Goal: Task Accomplishment & Management: Use online tool/utility

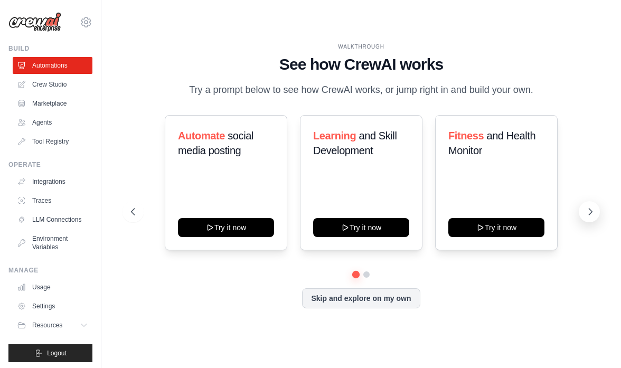
click at [592, 217] on icon at bounding box center [591, 212] width 11 height 11
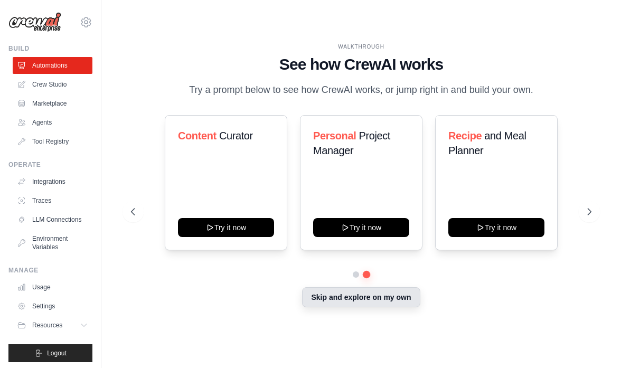
click at [381, 299] on button "Skip and explore on my own" at bounding box center [361, 297] width 118 height 20
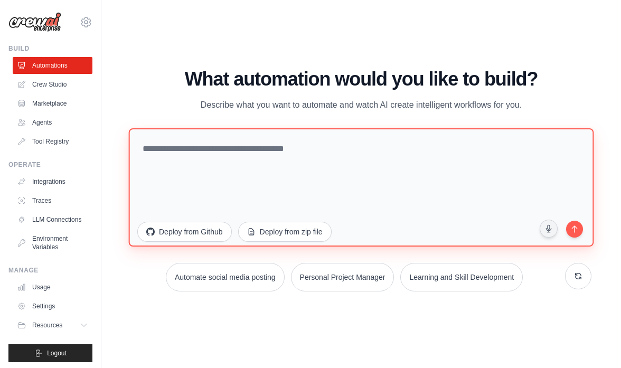
click at [265, 160] on textarea at bounding box center [362, 187] width 466 height 118
type textarea "*"
click at [244, 149] on textarea at bounding box center [362, 187] width 466 height 118
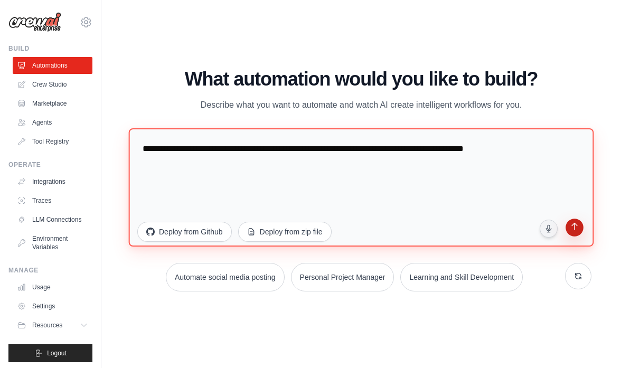
type textarea "**********"
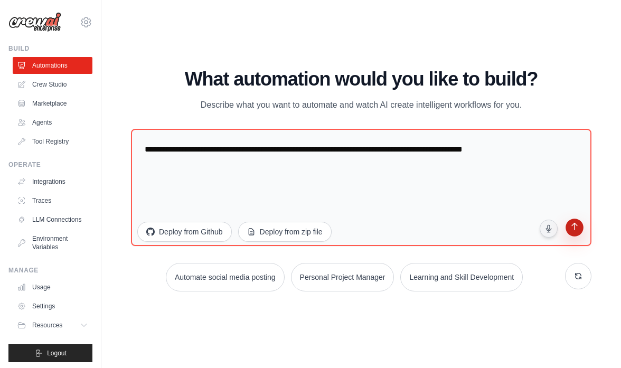
click at [579, 231] on icon "submit" at bounding box center [575, 227] width 10 height 10
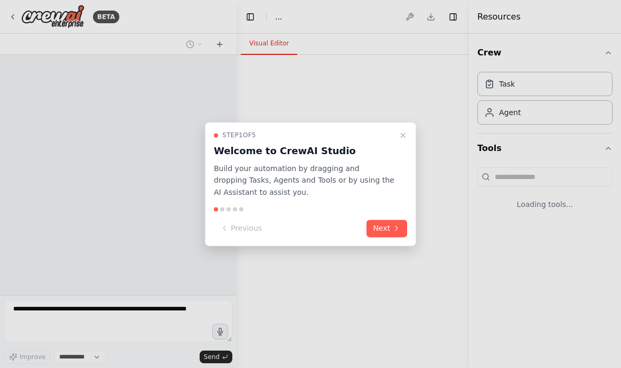
select select "****"
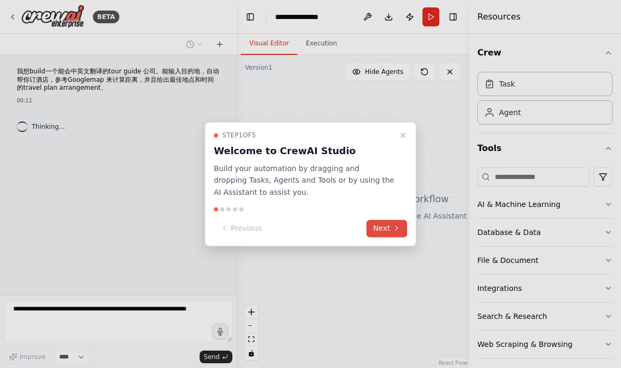
click at [378, 228] on button "Next" at bounding box center [387, 228] width 41 height 17
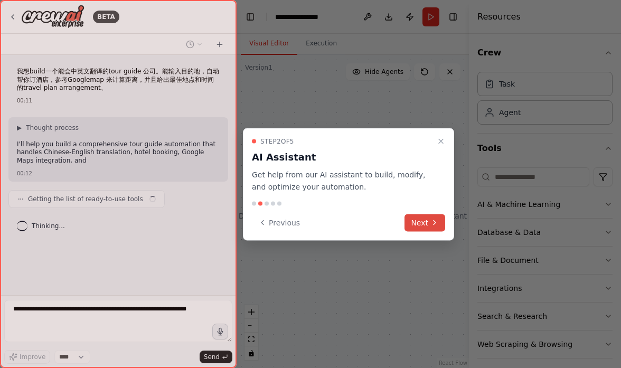
click at [432, 226] on icon at bounding box center [435, 223] width 8 height 8
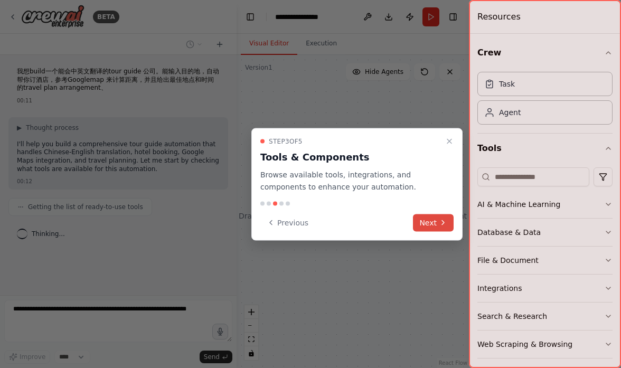
click at [432, 226] on button "Next" at bounding box center [433, 222] width 41 height 17
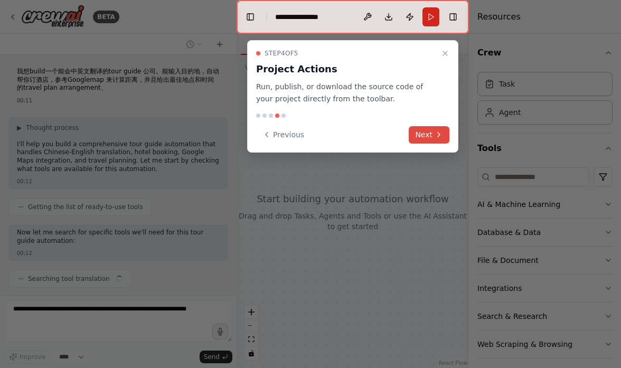
scroll to position [28, 0]
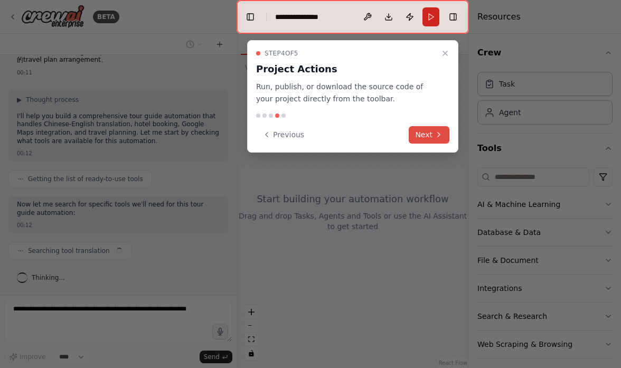
click at [442, 132] on icon at bounding box center [439, 135] width 8 height 8
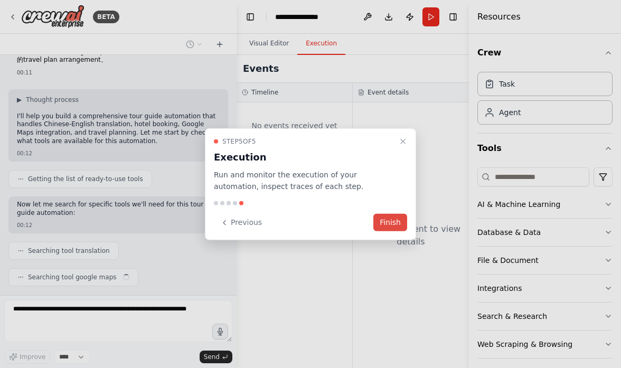
scroll to position [54, 0]
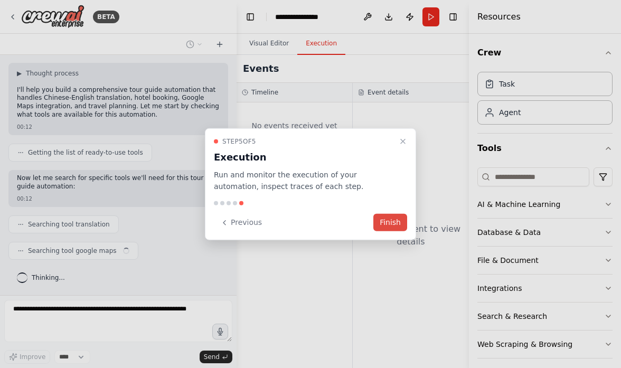
click at [392, 222] on button "Finish" at bounding box center [391, 222] width 34 height 17
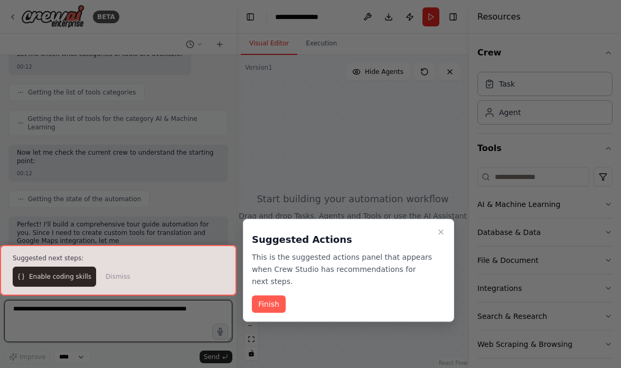
scroll to position [365, 0]
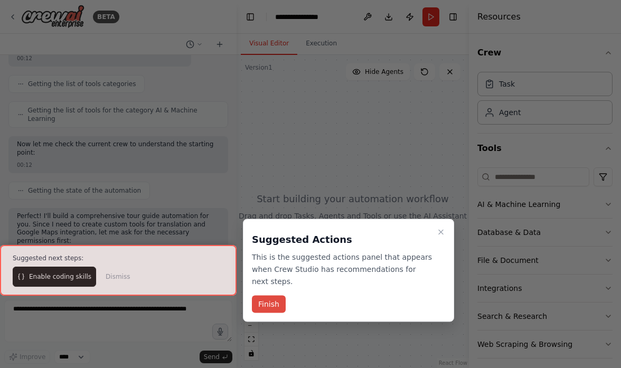
click at [274, 304] on button "Finish" at bounding box center [269, 304] width 34 height 17
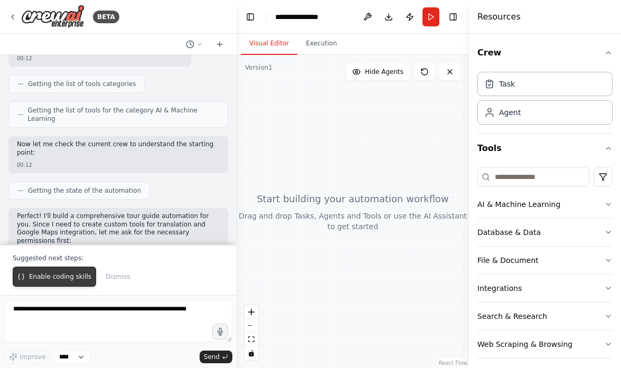
click at [52, 281] on span "Enable coding skills" at bounding box center [60, 277] width 62 height 8
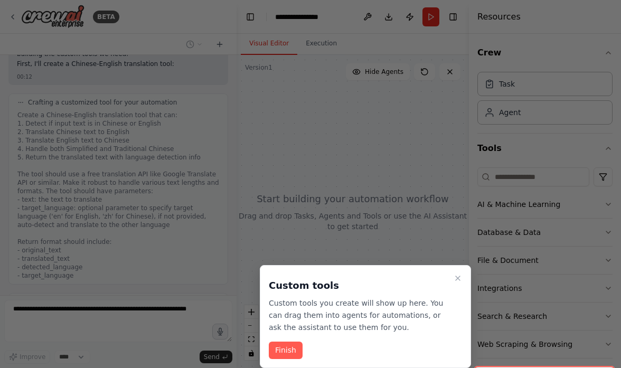
scroll to position [1428, 0]
